Goal: Task Accomplishment & Management: Use online tool/utility

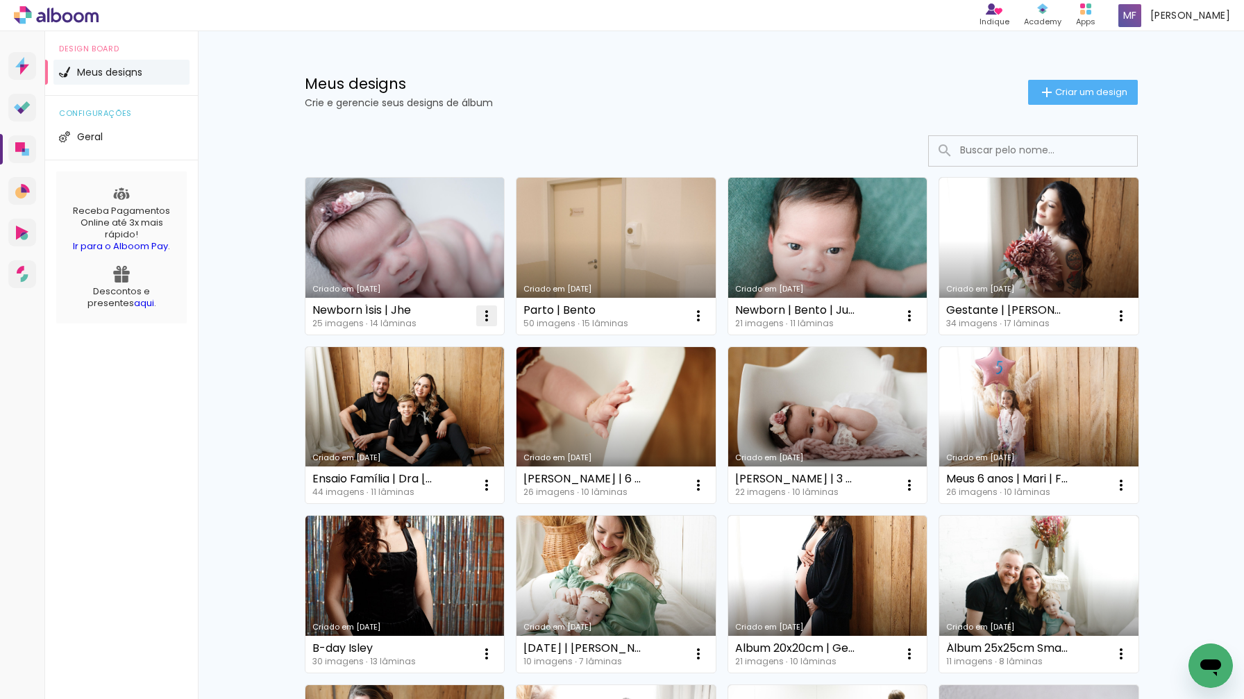
click at [480, 313] on iron-icon at bounding box center [486, 315] width 17 height 17
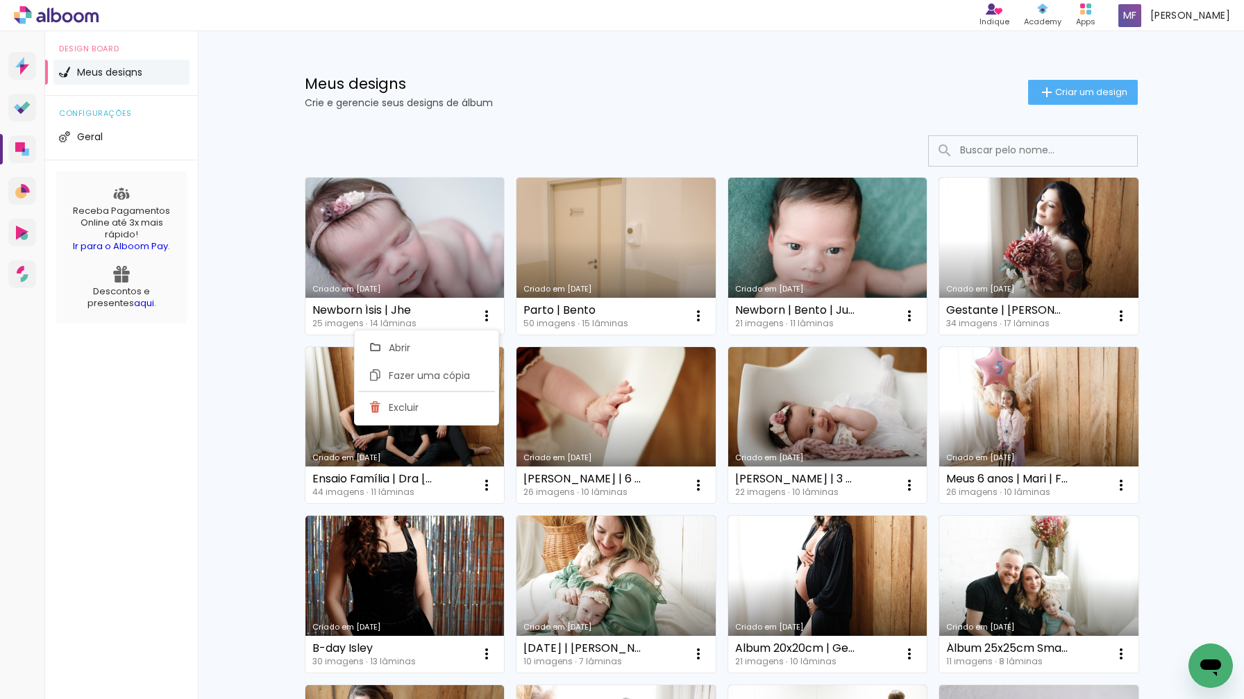
click at [412, 269] on link "Criado em [DATE]" at bounding box center [404, 256] width 199 height 157
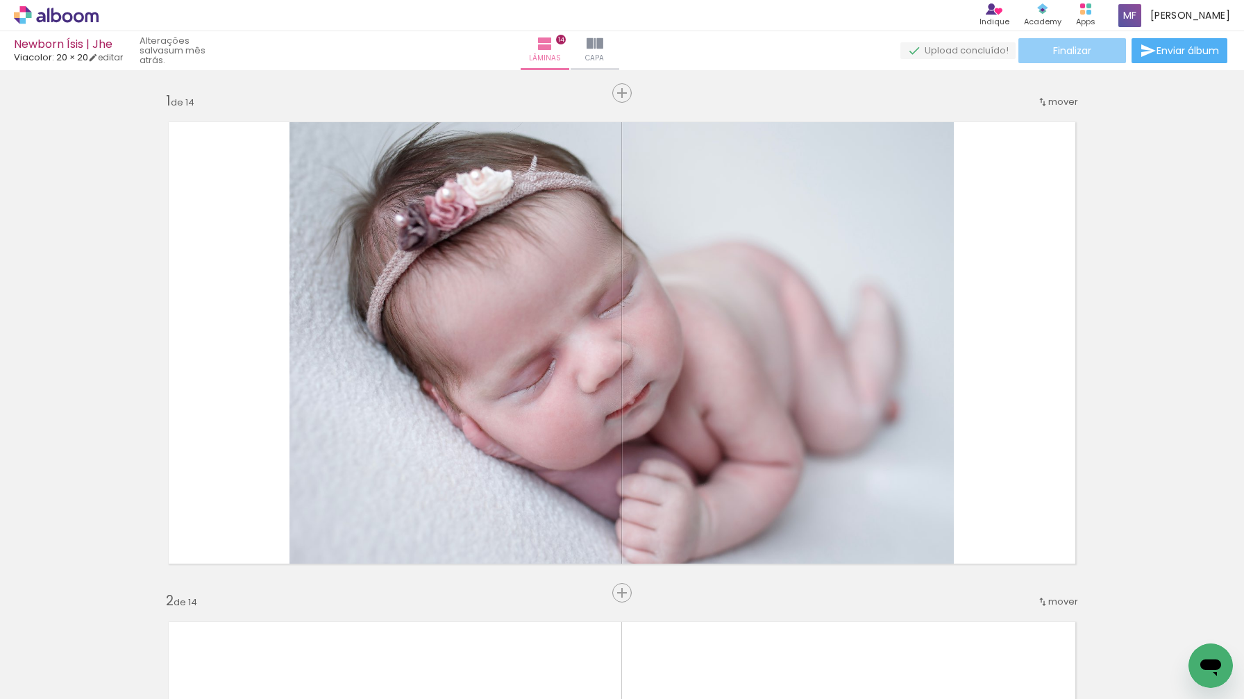
click at [1034, 50] on paper-button "Finalizar" at bounding box center [1072, 50] width 108 height 25
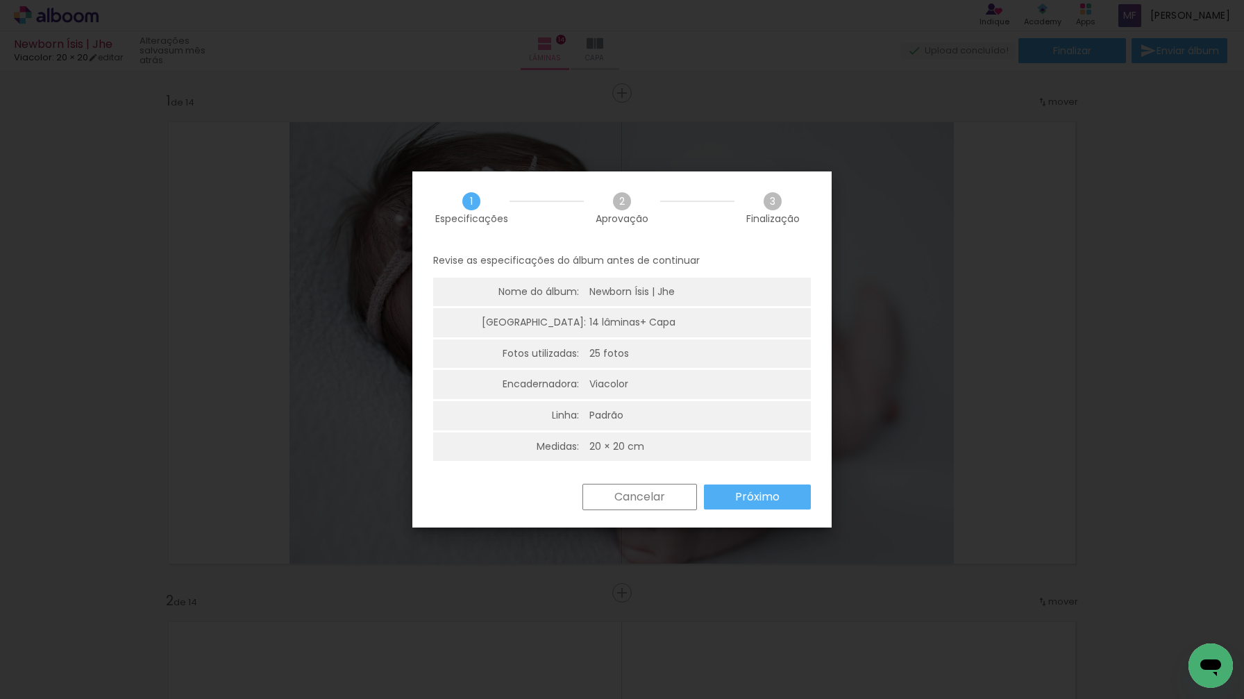
click at [723, 504] on paper-button "Próximo" at bounding box center [757, 496] width 107 height 25
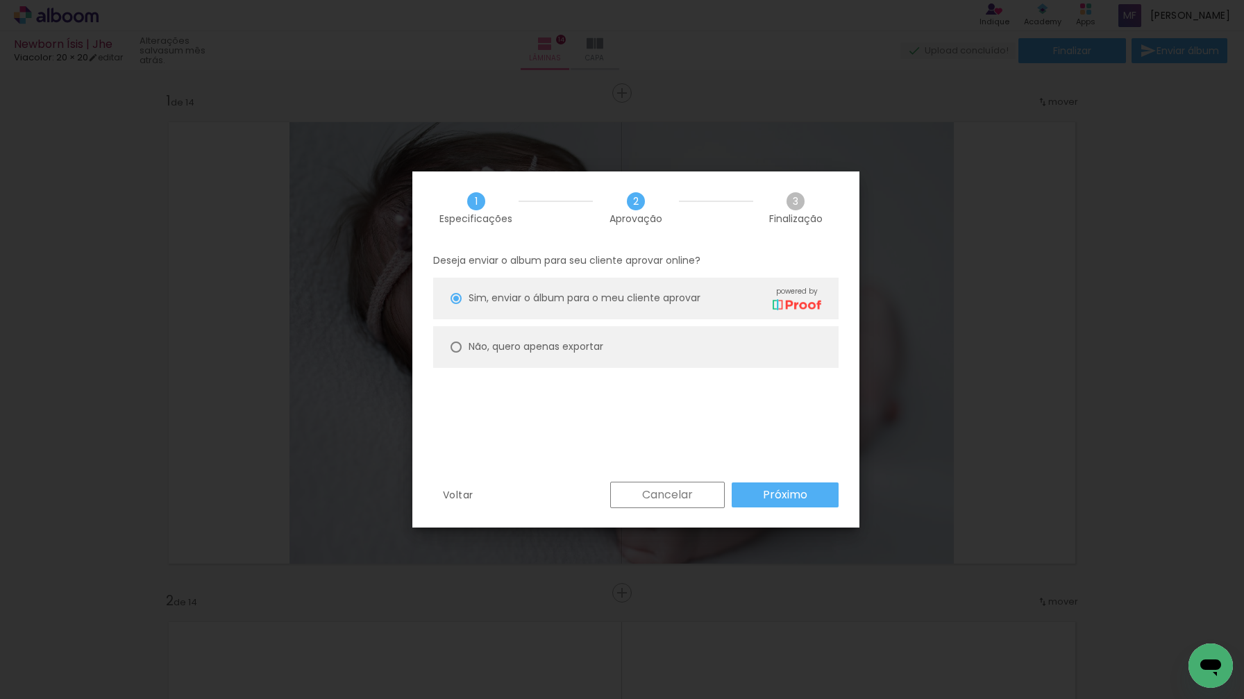
click at [453, 350] on div at bounding box center [455, 346] width 11 height 11
type paper-radio-button "on"
click at [761, 495] on paper-button "Próximo" at bounding box center [784, 494] width 107 height 25
type input "Alta, 300 DPI"
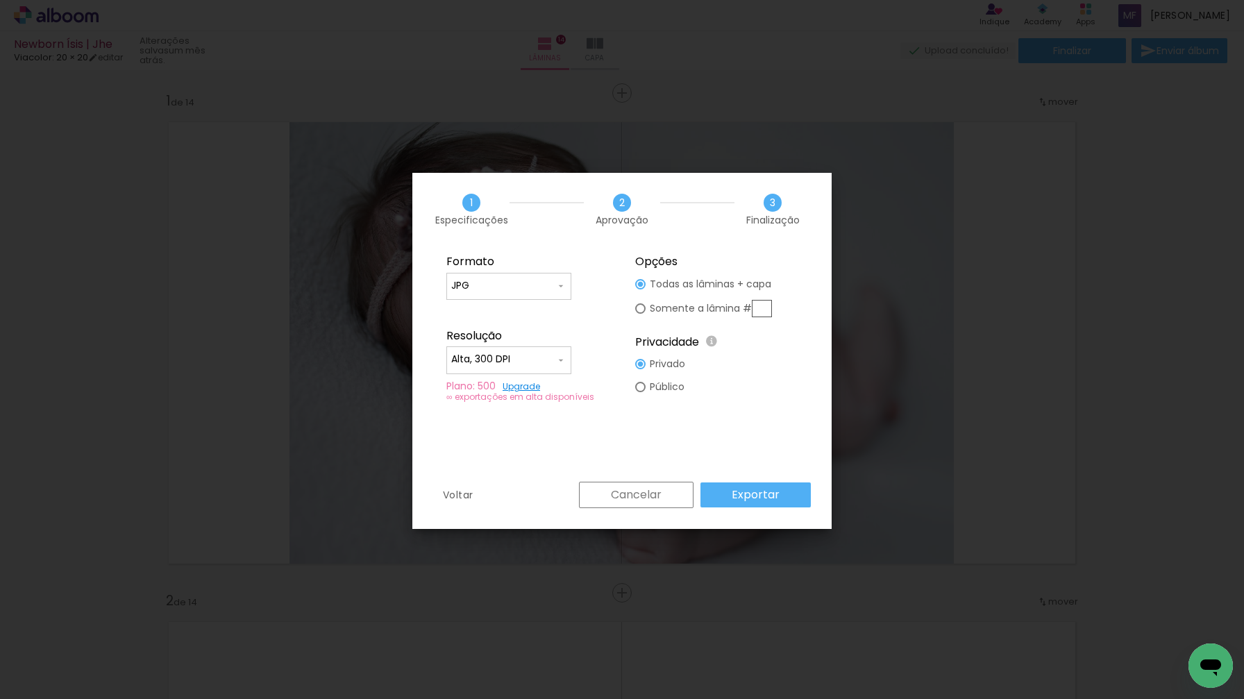
click at [0, 0] on slot "Exportar" at bounding box center [0, 0] width 0 height 0
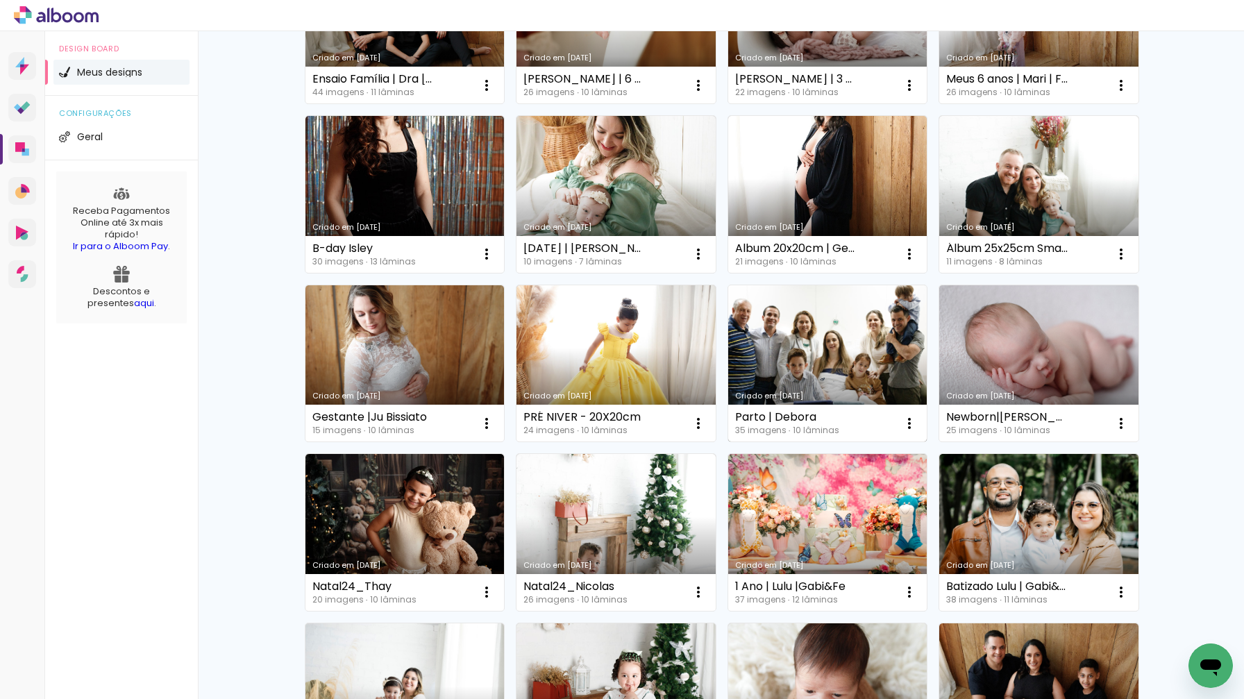
scroll to position [396, 0]
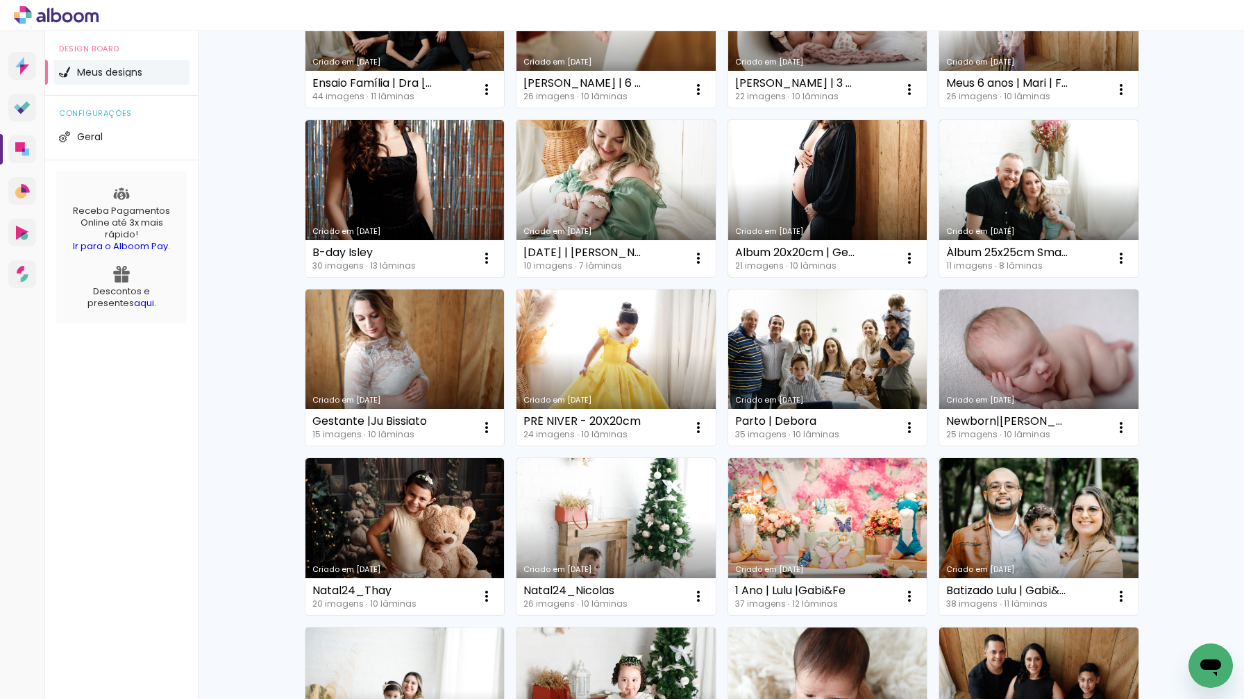
click at [894, 169] on link "Criado em [DATE]" at bounding box center [827, 198] width 199 height 157
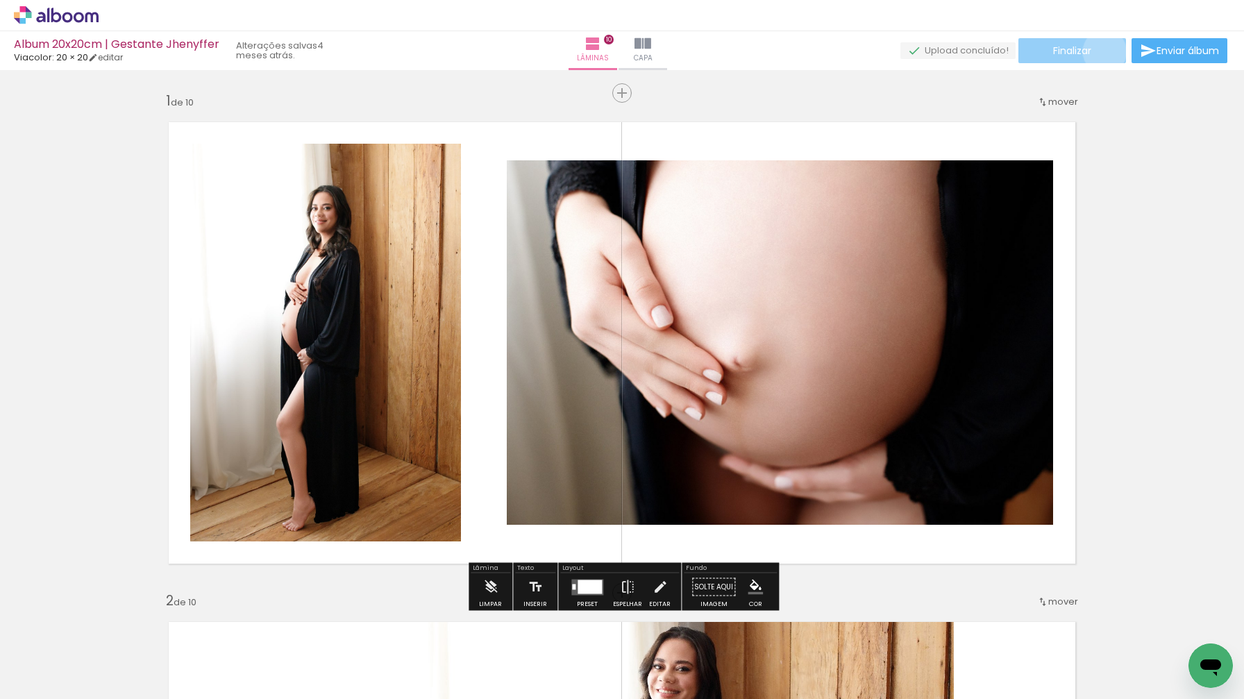
click at [1099, 51] on paper-button "Finalizar" at bounding box center [1072, 50] width 108 height 25
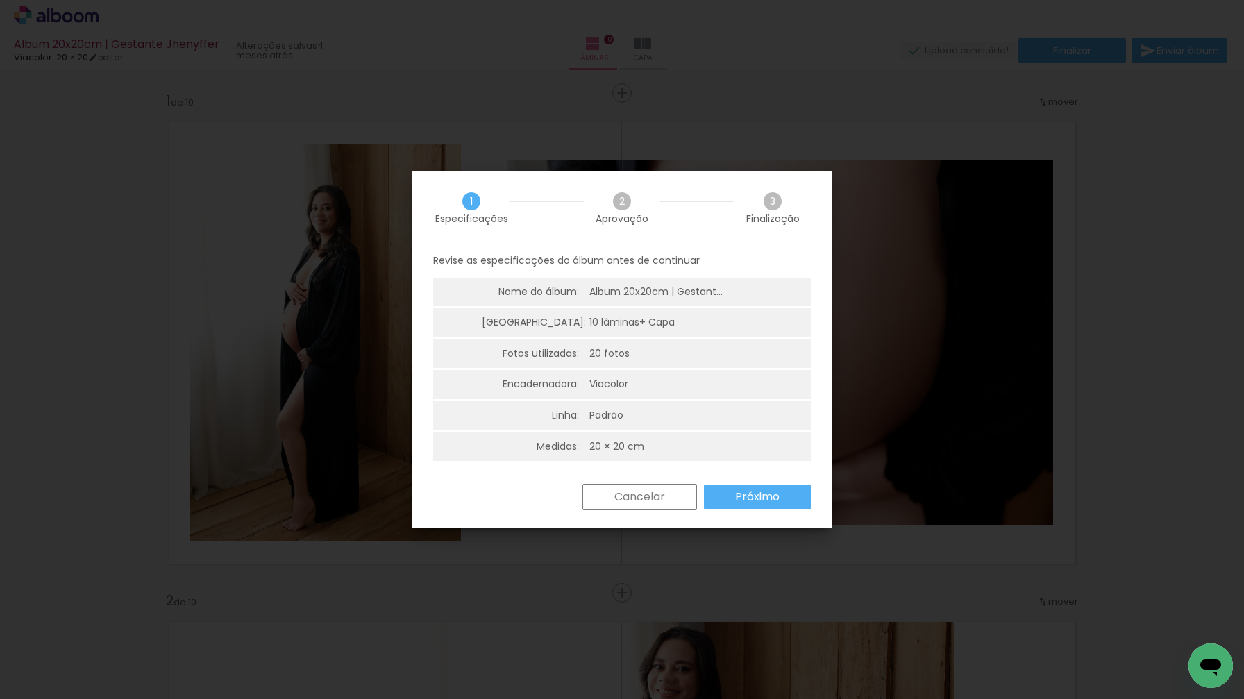
click at [0, 0] on slot "Próximo" at bounding box center [0, 0] width 0 height 0
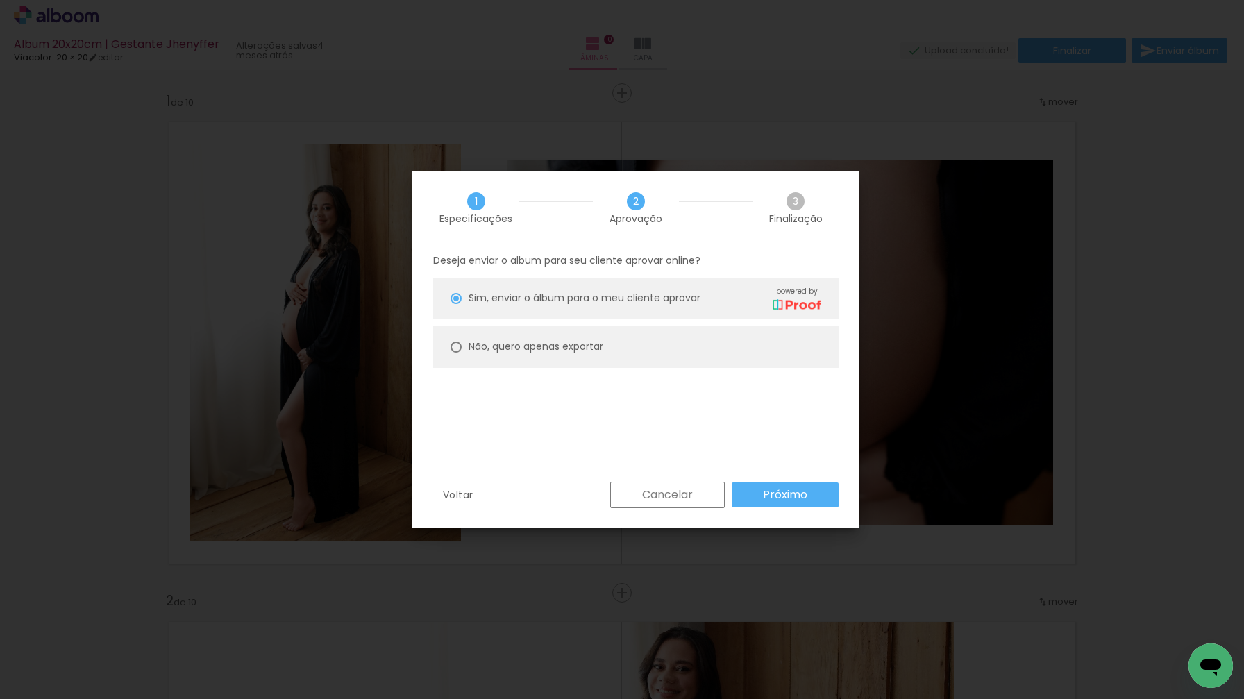
click at [459, 346] on div at bounding box center [455, 346] width 11 height 11
type paper-radio-button "on"
click at [0, 0] on slot "Próximo" at bounding box center [0, 0] width 0 height 0
type input "Alta, 300 DPI"
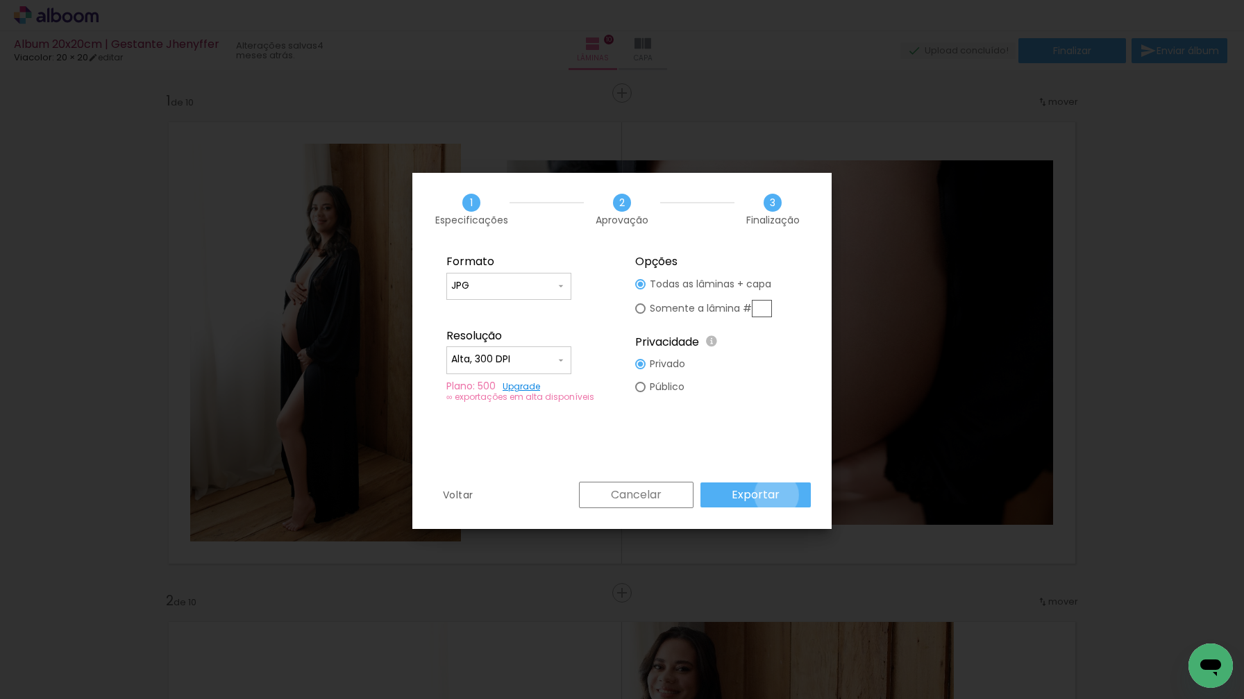
click at [0, 0] on slot "Exportar" at bounding box center [0, 0] width 0 height 0
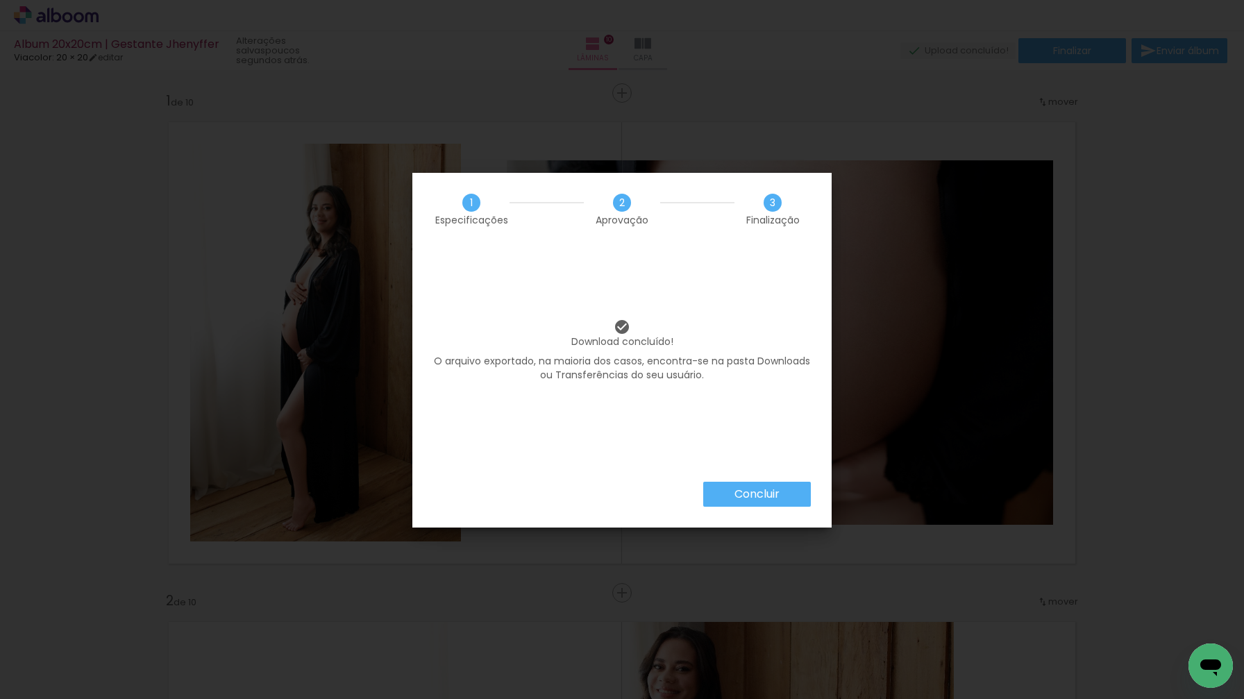
click at [736, 505] on paper-button "Concluir" at bounding box center [757, 494] width 108 height 25
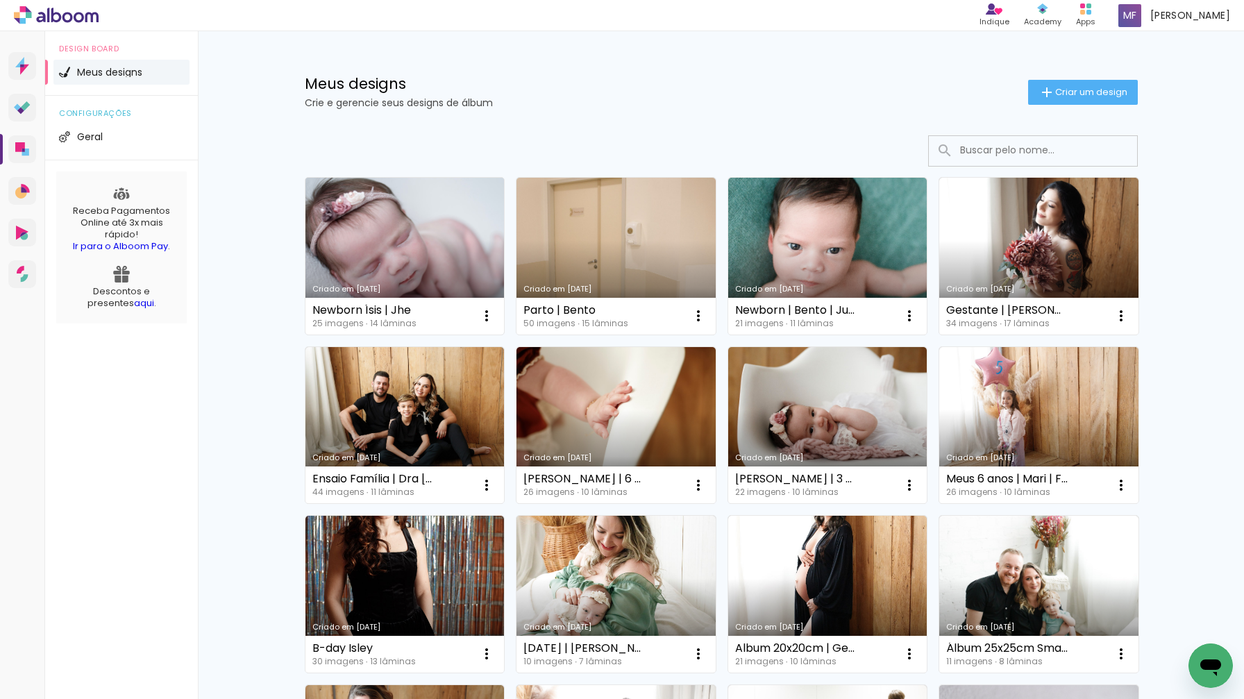
click at [411, 238] on link "Criado em [DATE]" at bounding box center [404, 256] width 199 height 157
